Goal: Check status: Check status

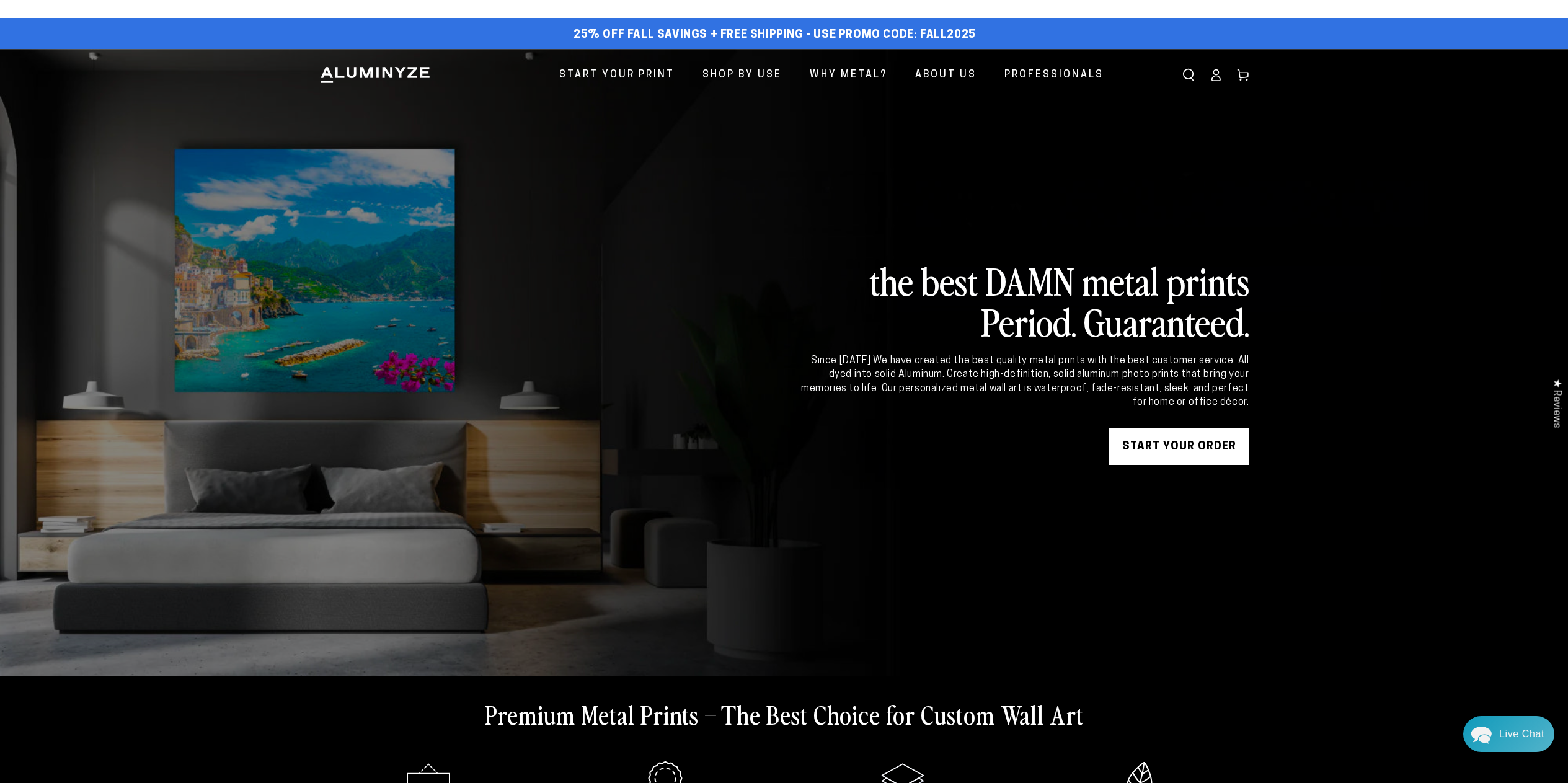
click at [1211, 69] on icon at bounding box center [1215, 75] width 12 height 12
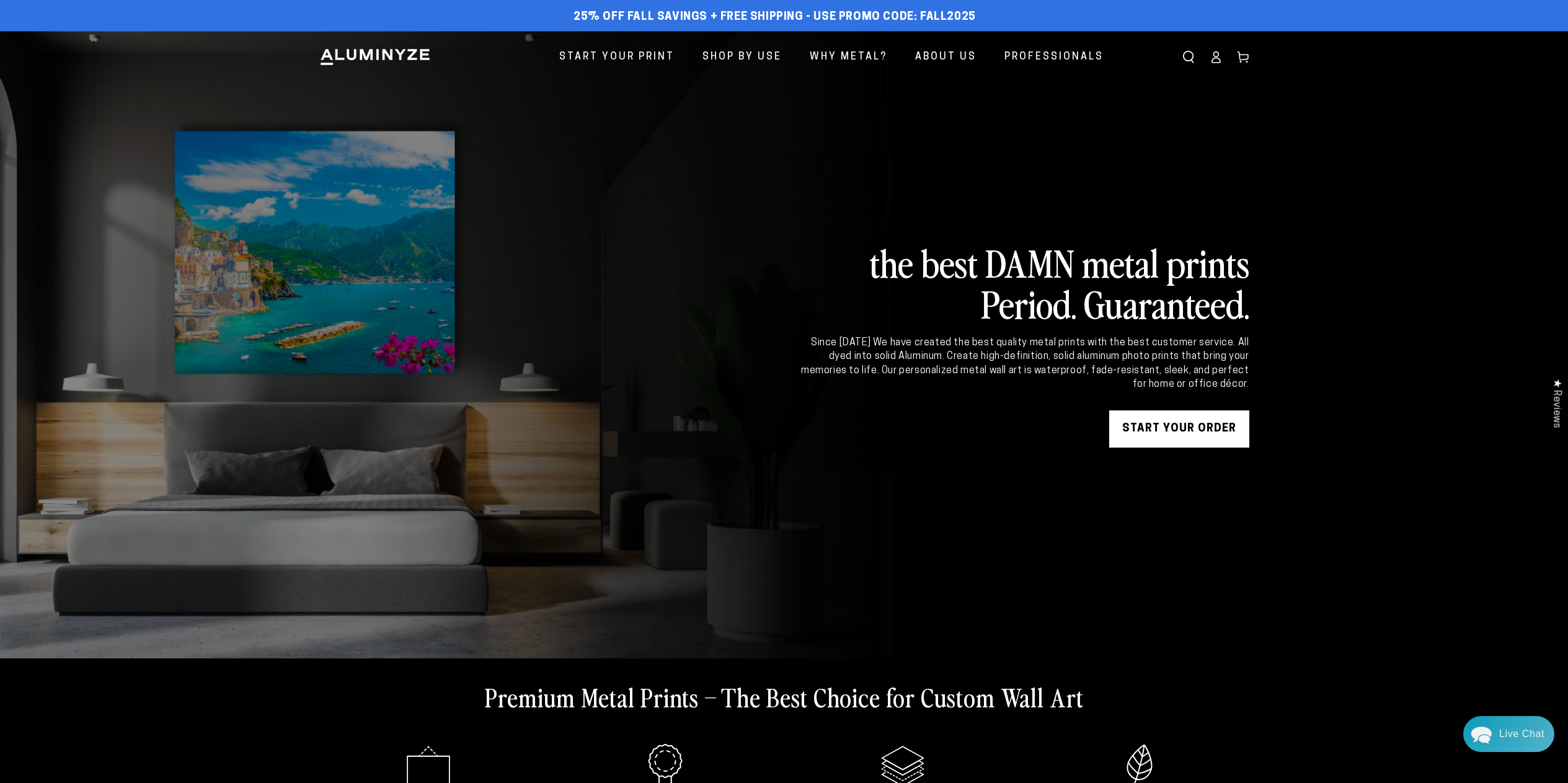
click at [1169, 429] on link "START YOUR Order" at bounding box center [1179, 429] width 140 height 37
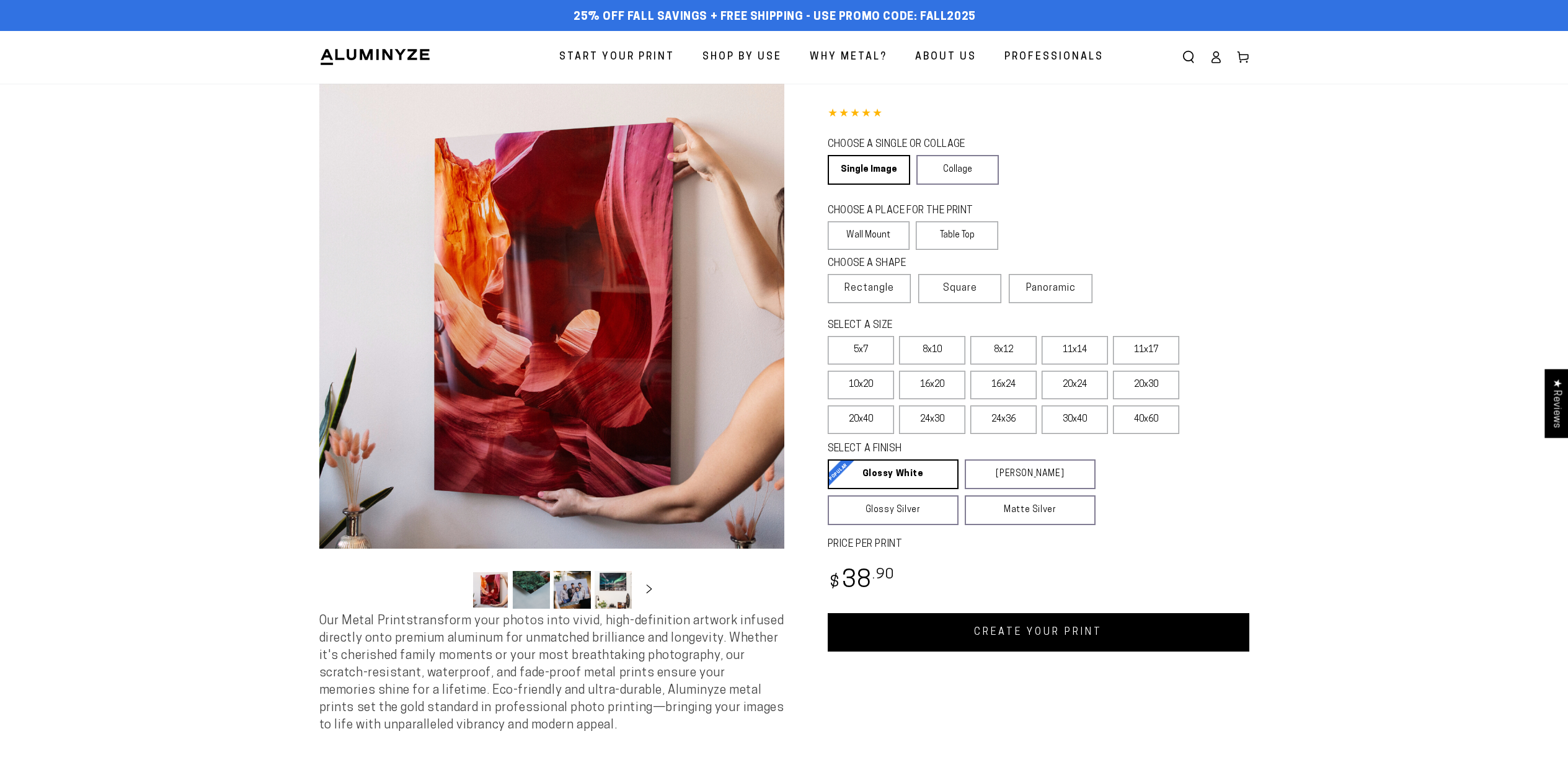
select select "**********"
click at [1216, 57] on ellipse at bounding box center [1215, 55] width 5 height 5
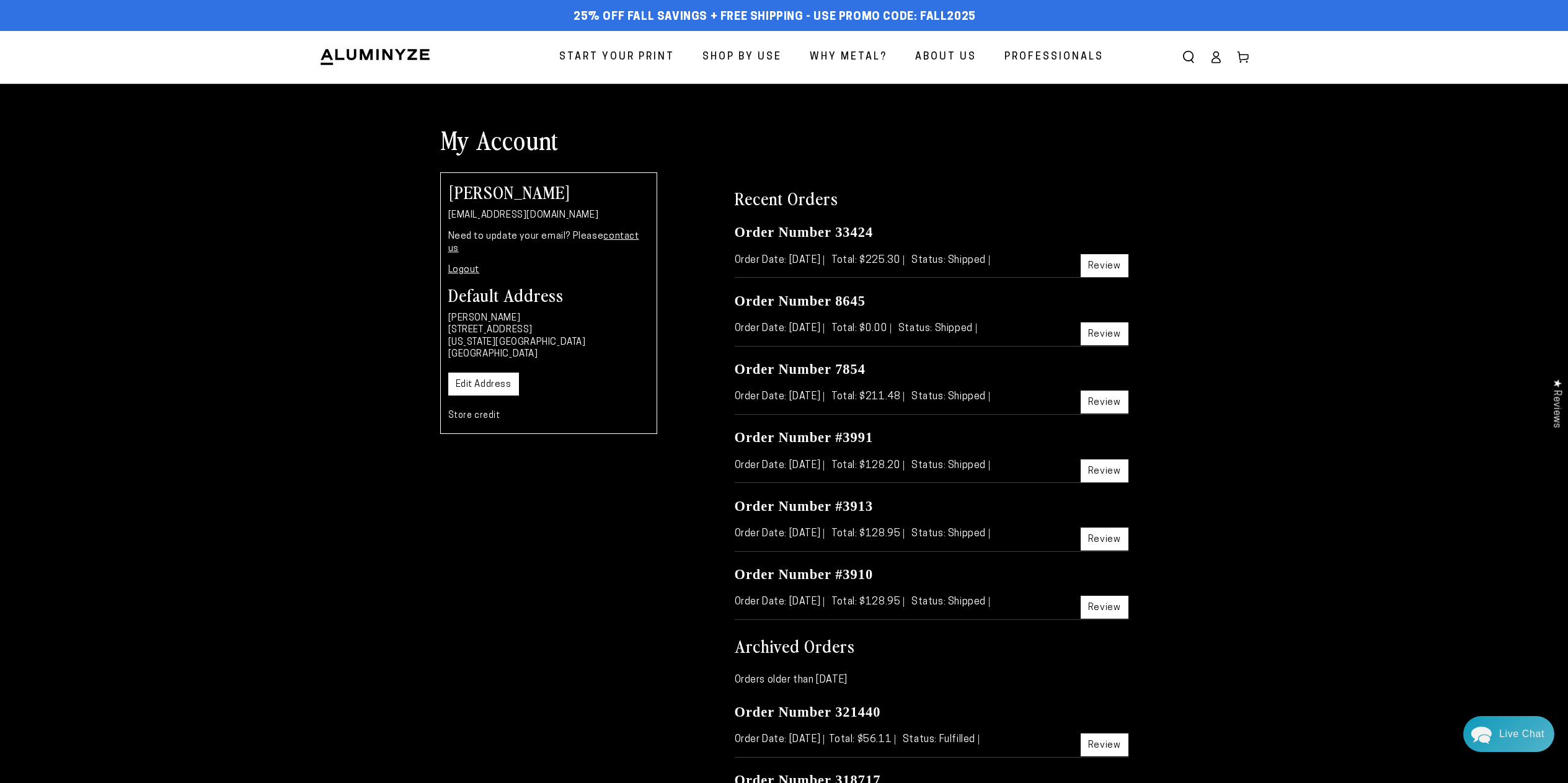
click at [1106, 267] on link "Review" at bounding box center [1104, 266] width 48 height 23
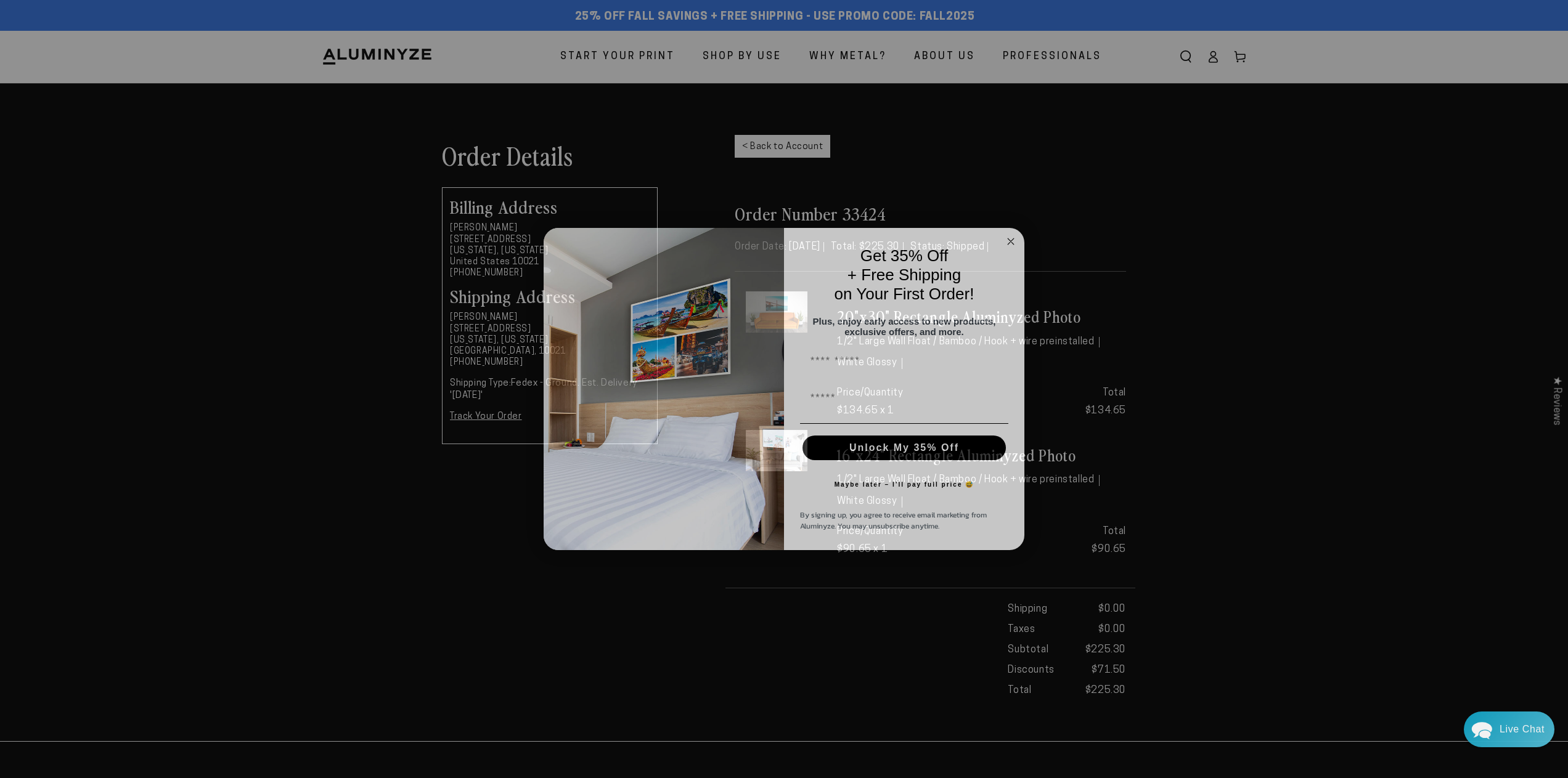
click at [1011, 239] on icon "Close dialog" at bounding box center [1011, 242] width 6 height 6
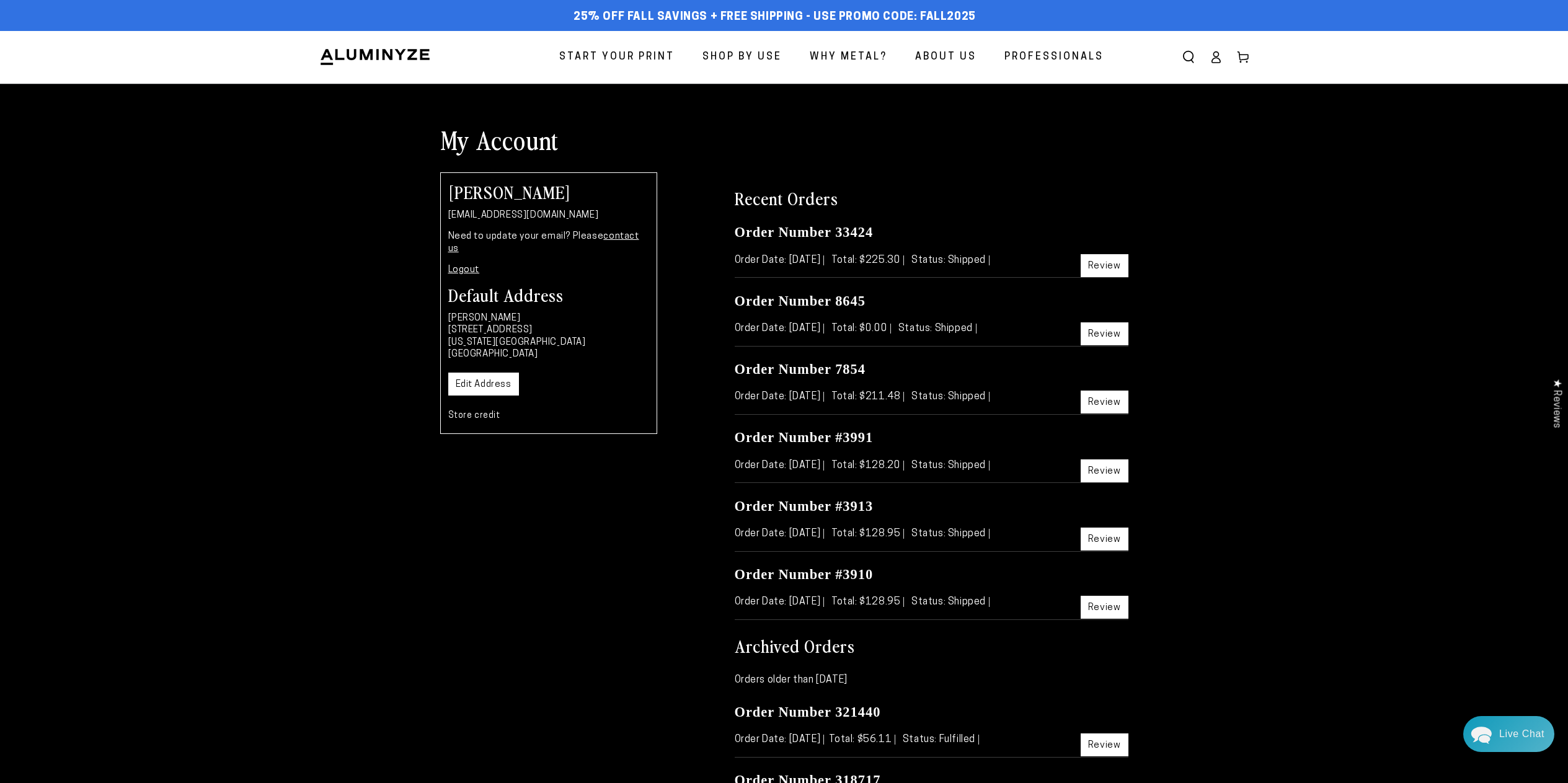
click at [1109, 336] on link "Review" at bounding box center [1104, 334] width 48 height 23
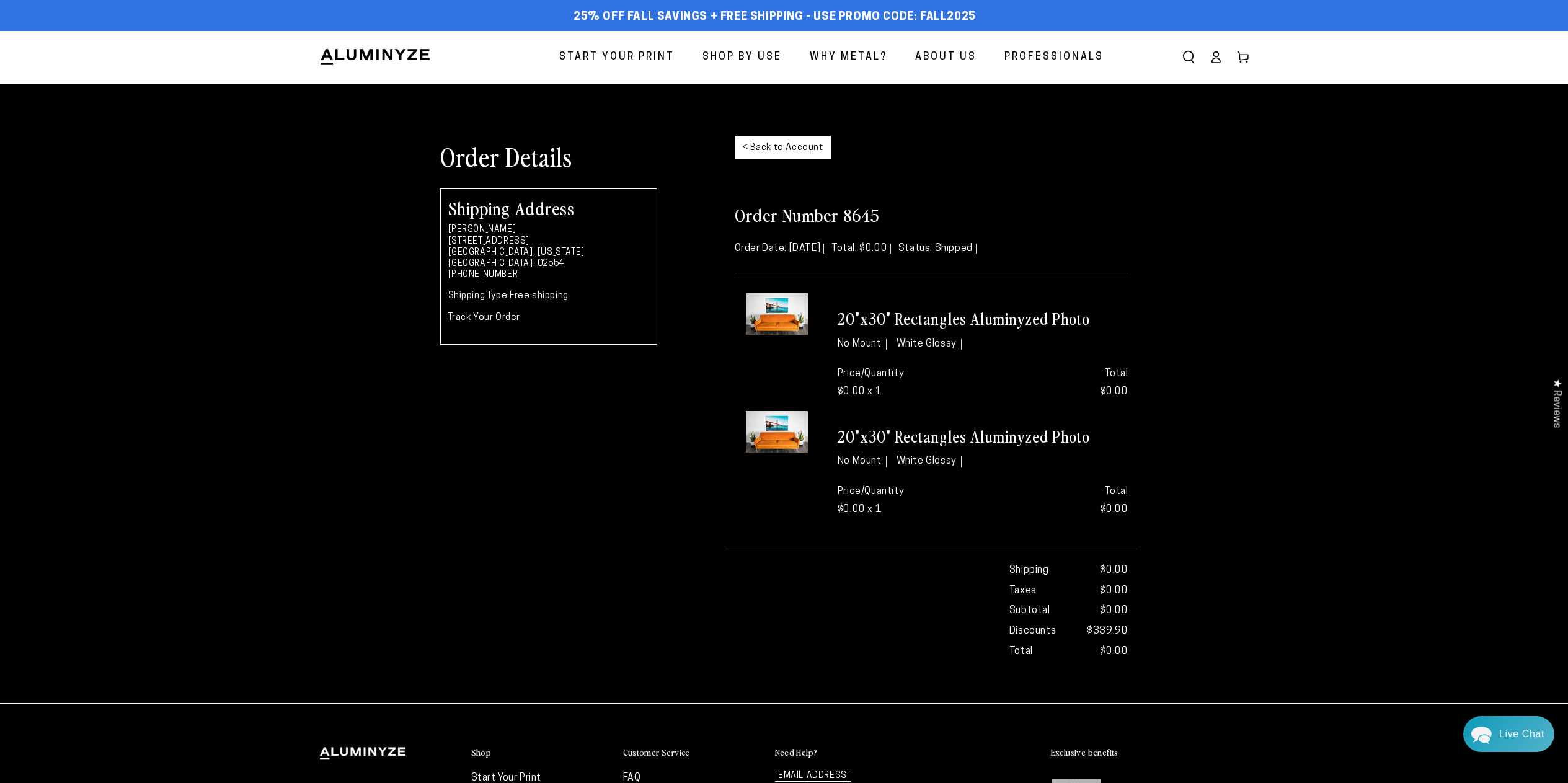
click at [995, 183] on div "Order Details < Back to Account" at bounding box center [784, 156] width 707 height 66
click at [1215, 55] on icon at bounding box center [1215, 57] width 12 height 12
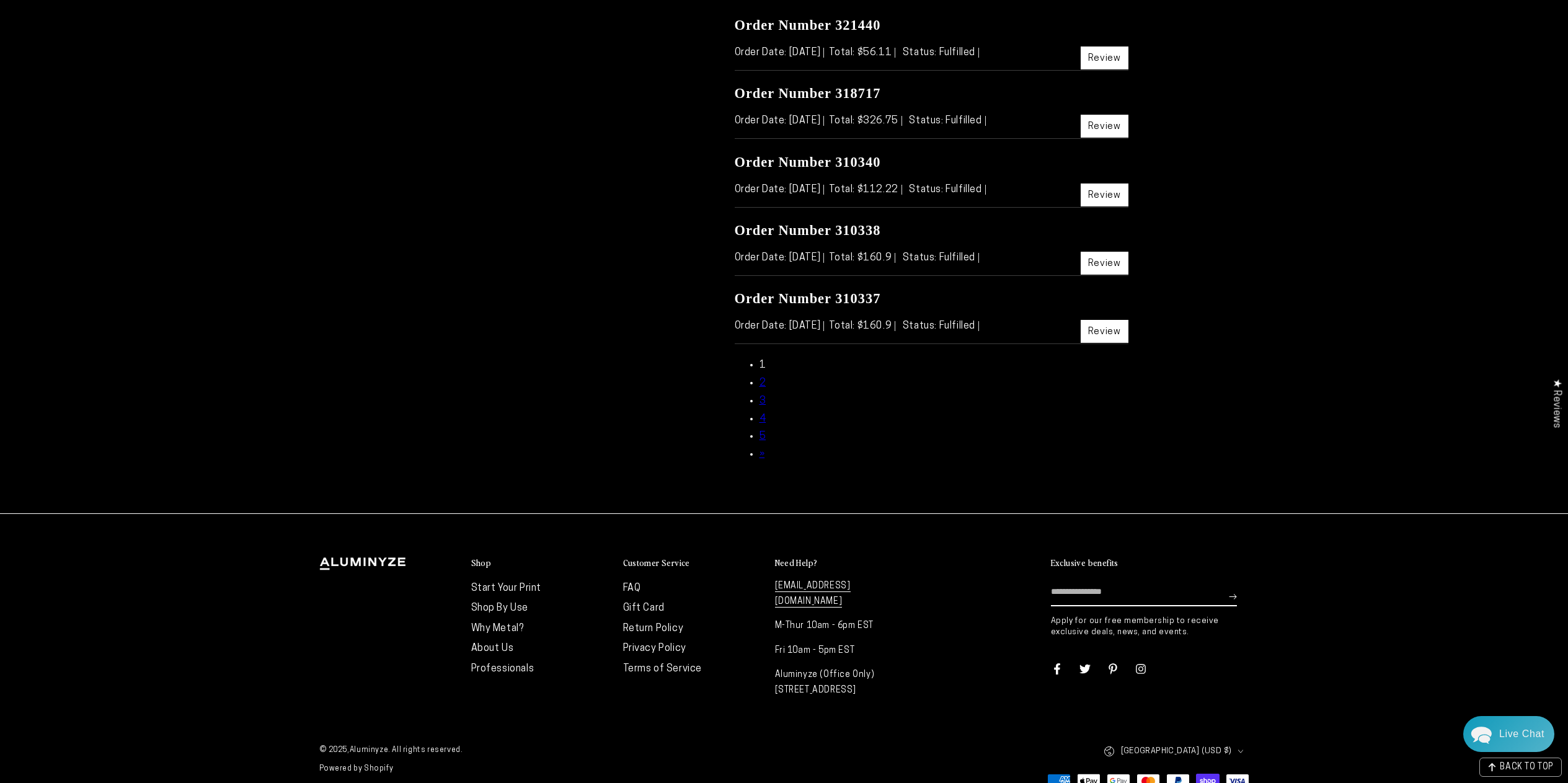
scroll to position [688, 1]
click at [502, 664] on link "Professionals" at bounding box center [503, 669] width 63 height 10
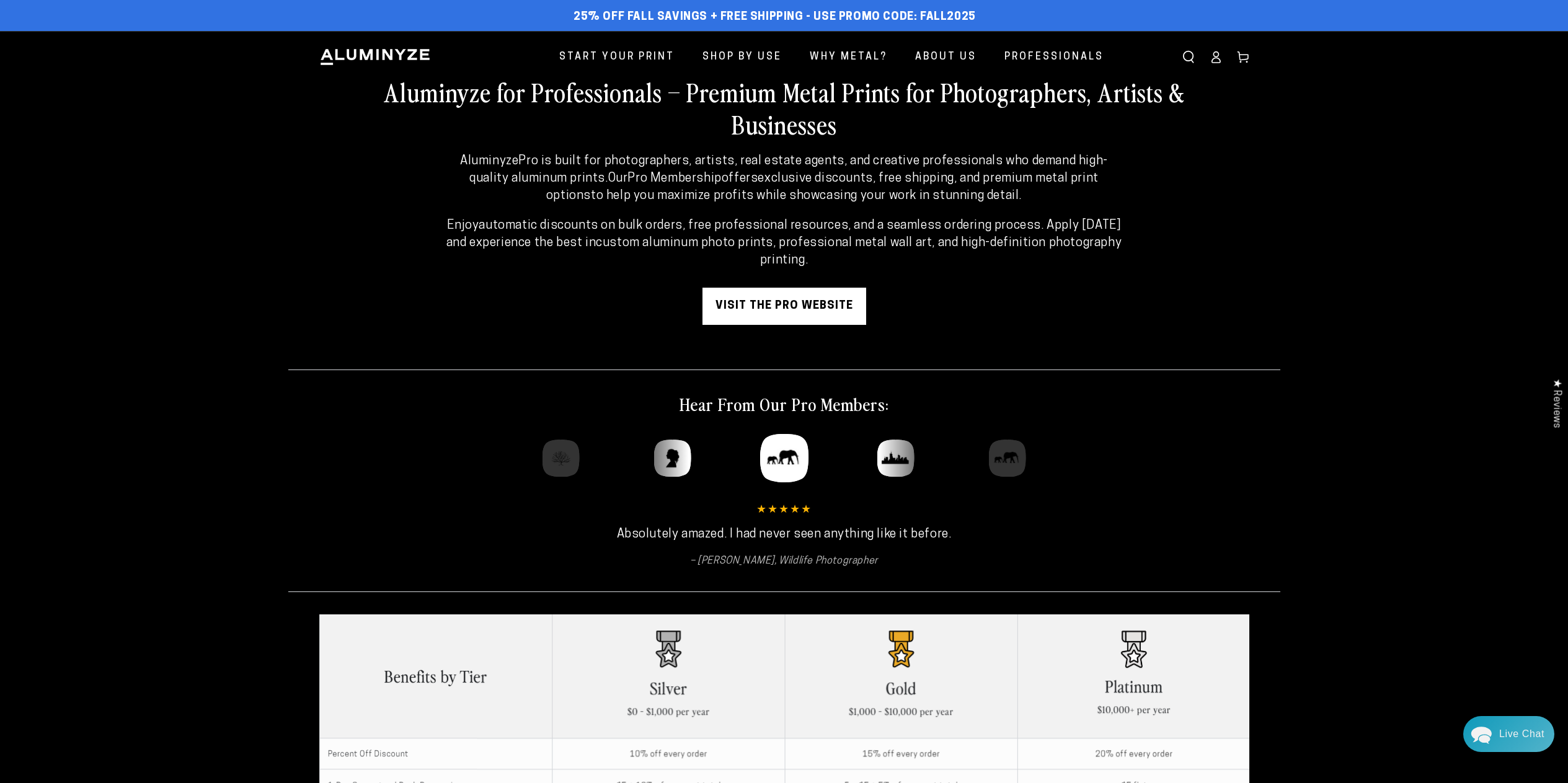
click at [754, 300] on link "visit the pro website" at bounding box center [784, 307] width 164 height 37
